Goal: Navigation & Orientation: Find specific page/section

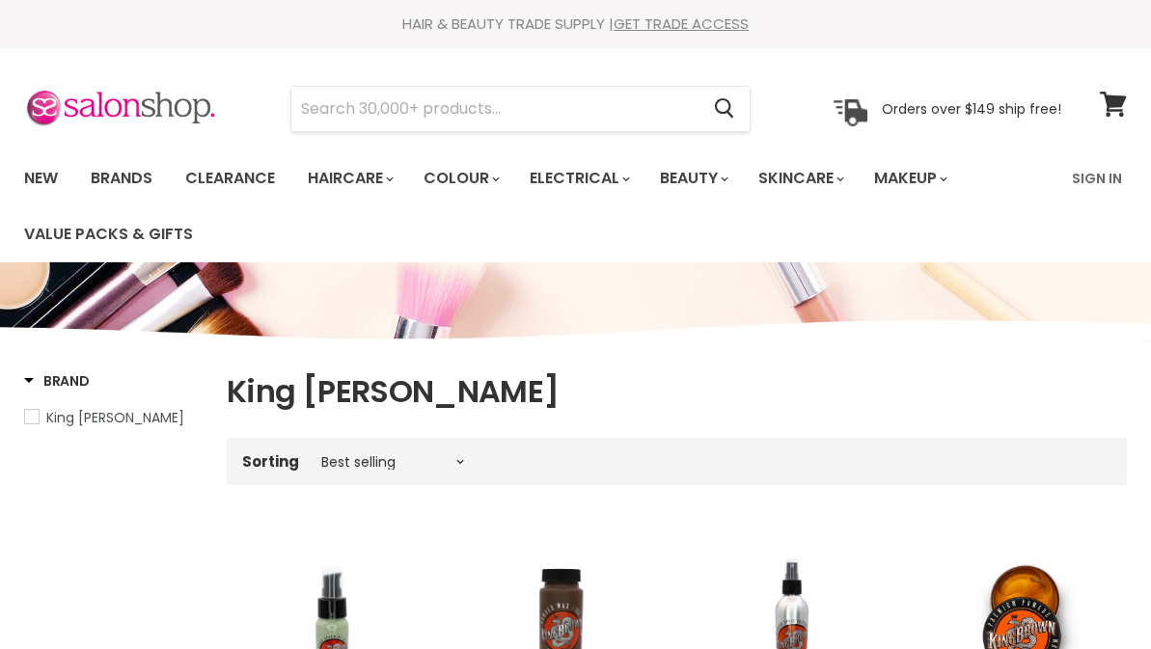
scroll to position [455, 0]
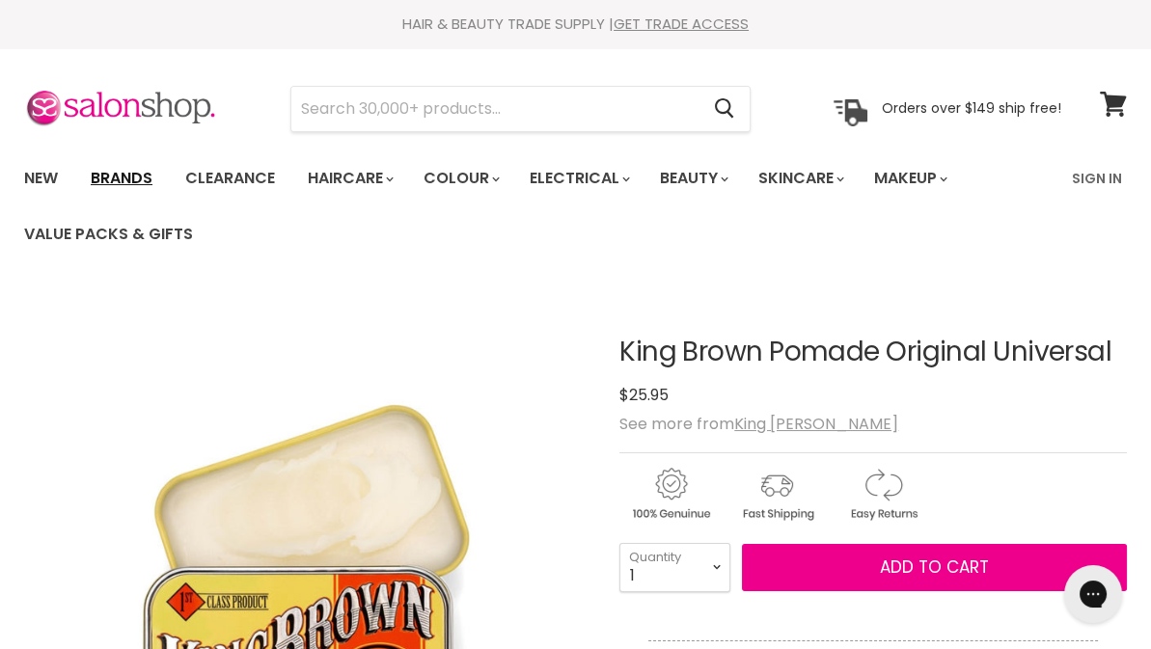
click at [115, 170] on link "Brands" at bounding box center [121, 178] width 91 height 41
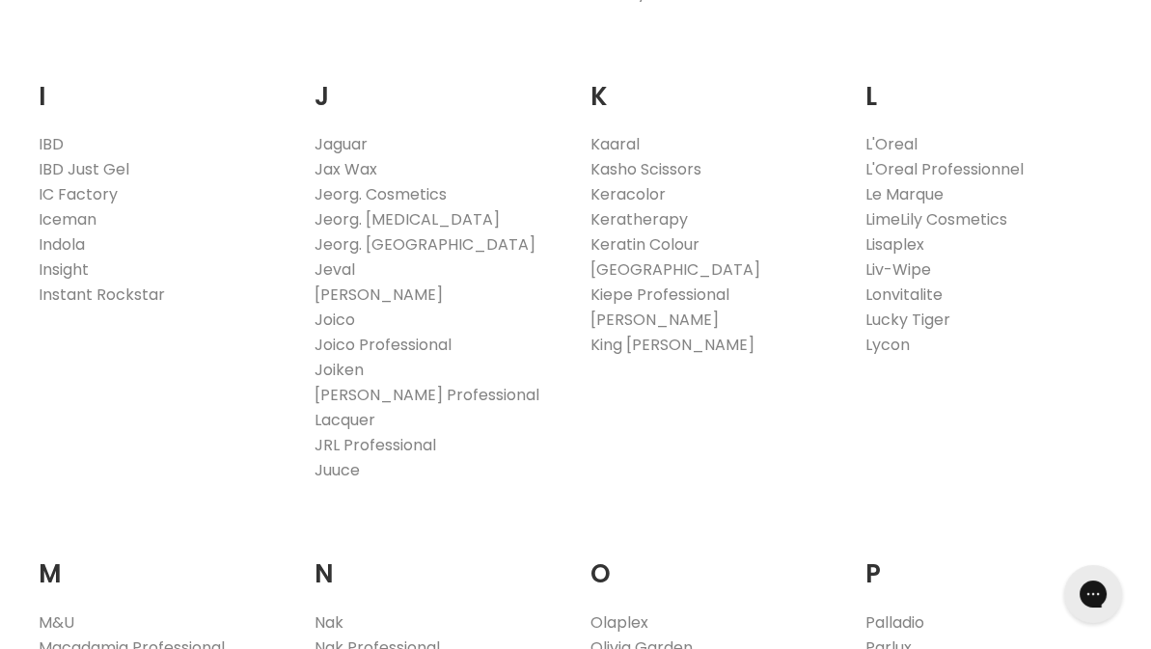
scroll to position [1736, 0]
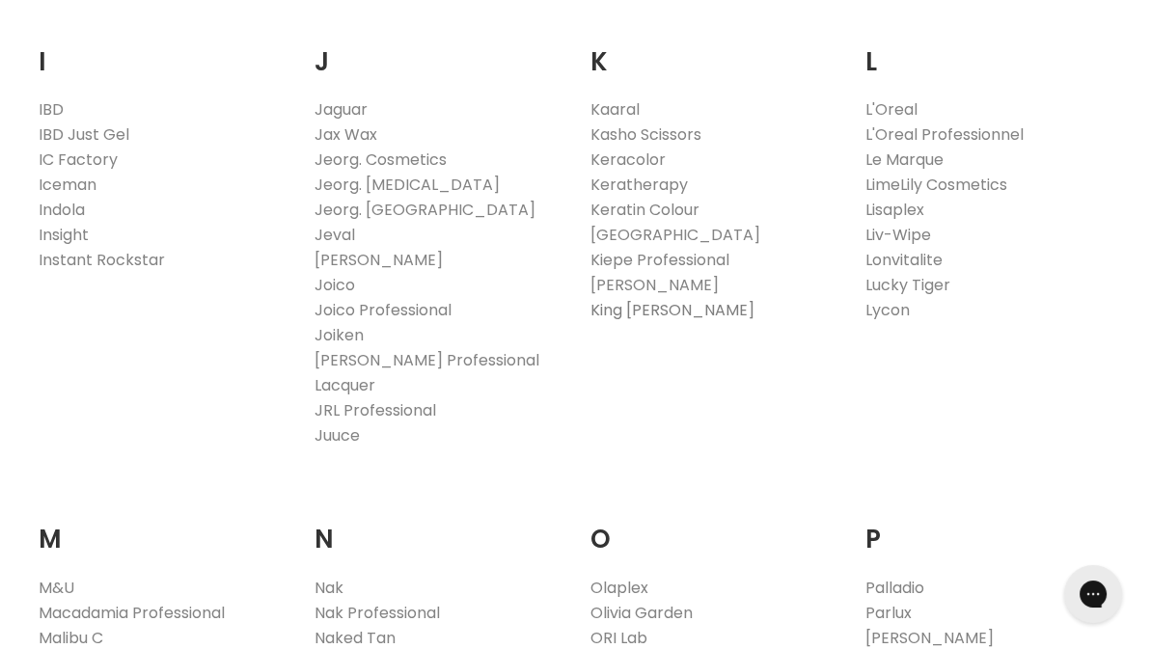
click at [653, 301] on link "King [PERSON_NAME]" at bounding box center [672, 310] width 164 height 22
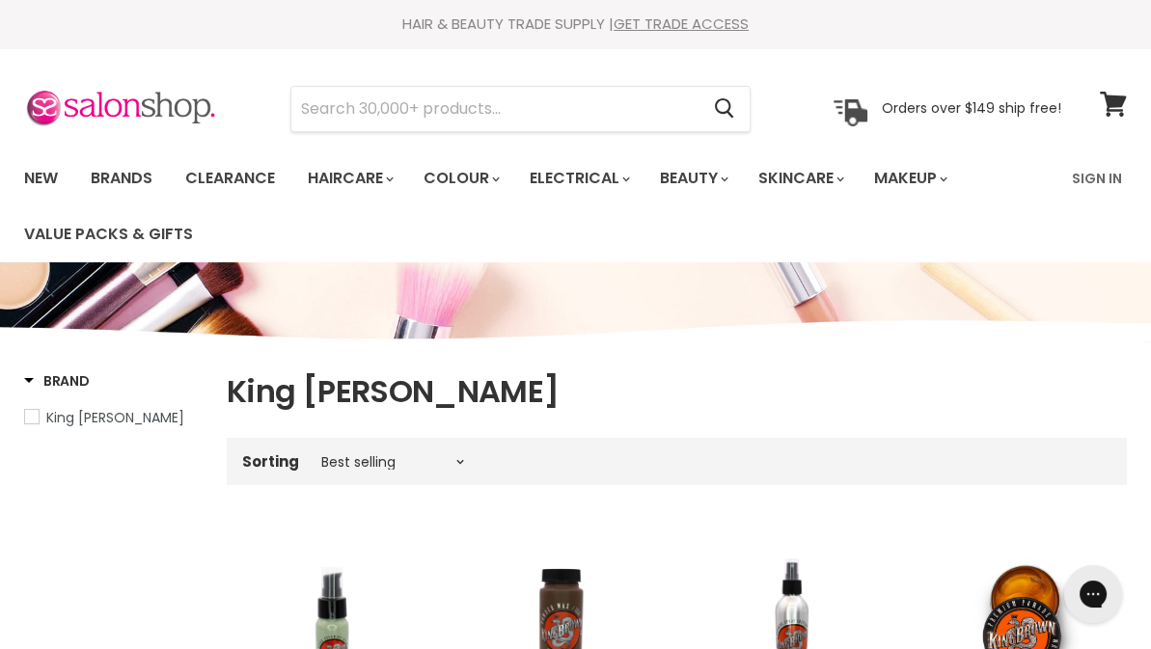
scroll to position [289, 0]
